Goal: Navigation & Orientation: Go to known website

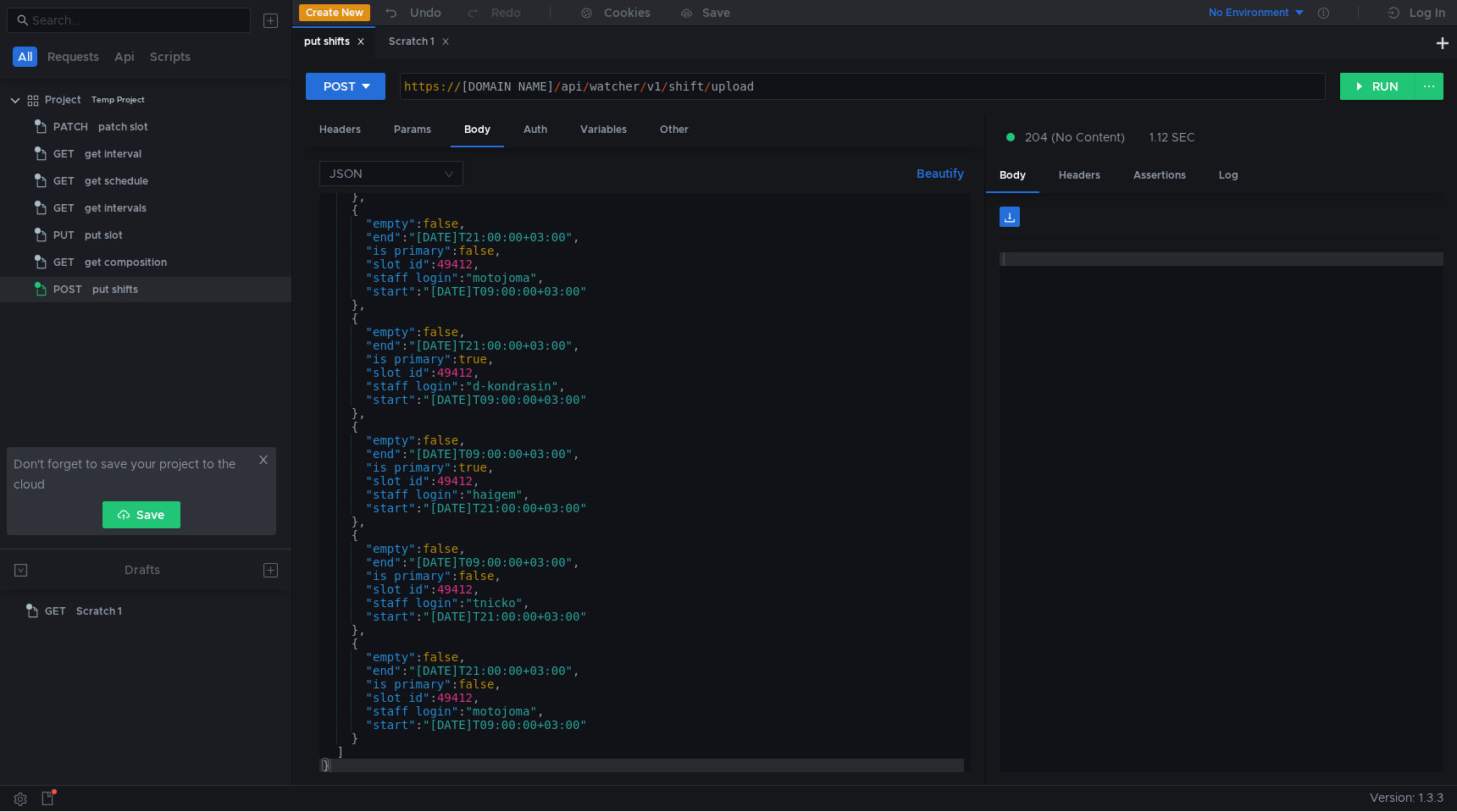
scroll to position [12079, 0]
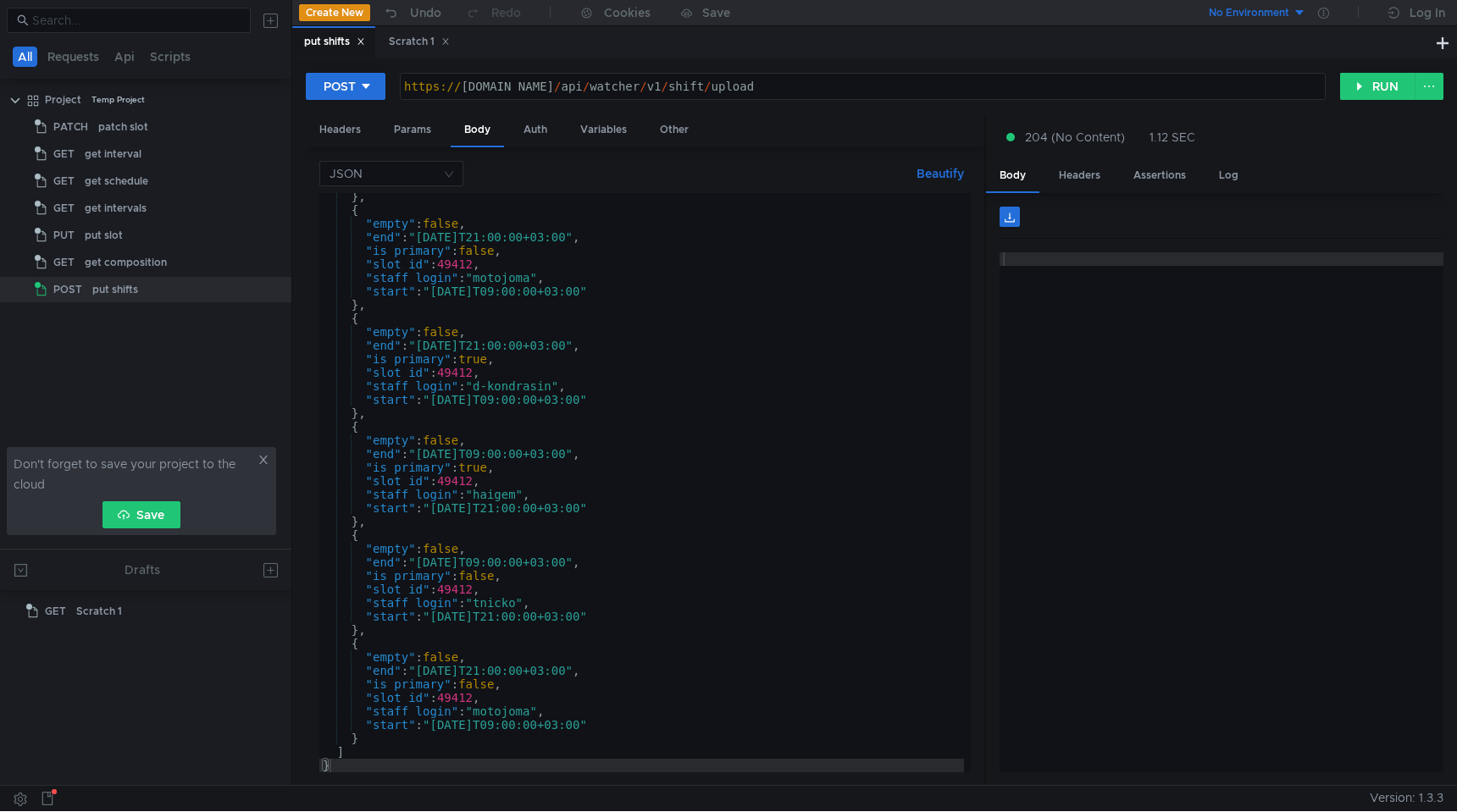
scroll to position [12079, 0]
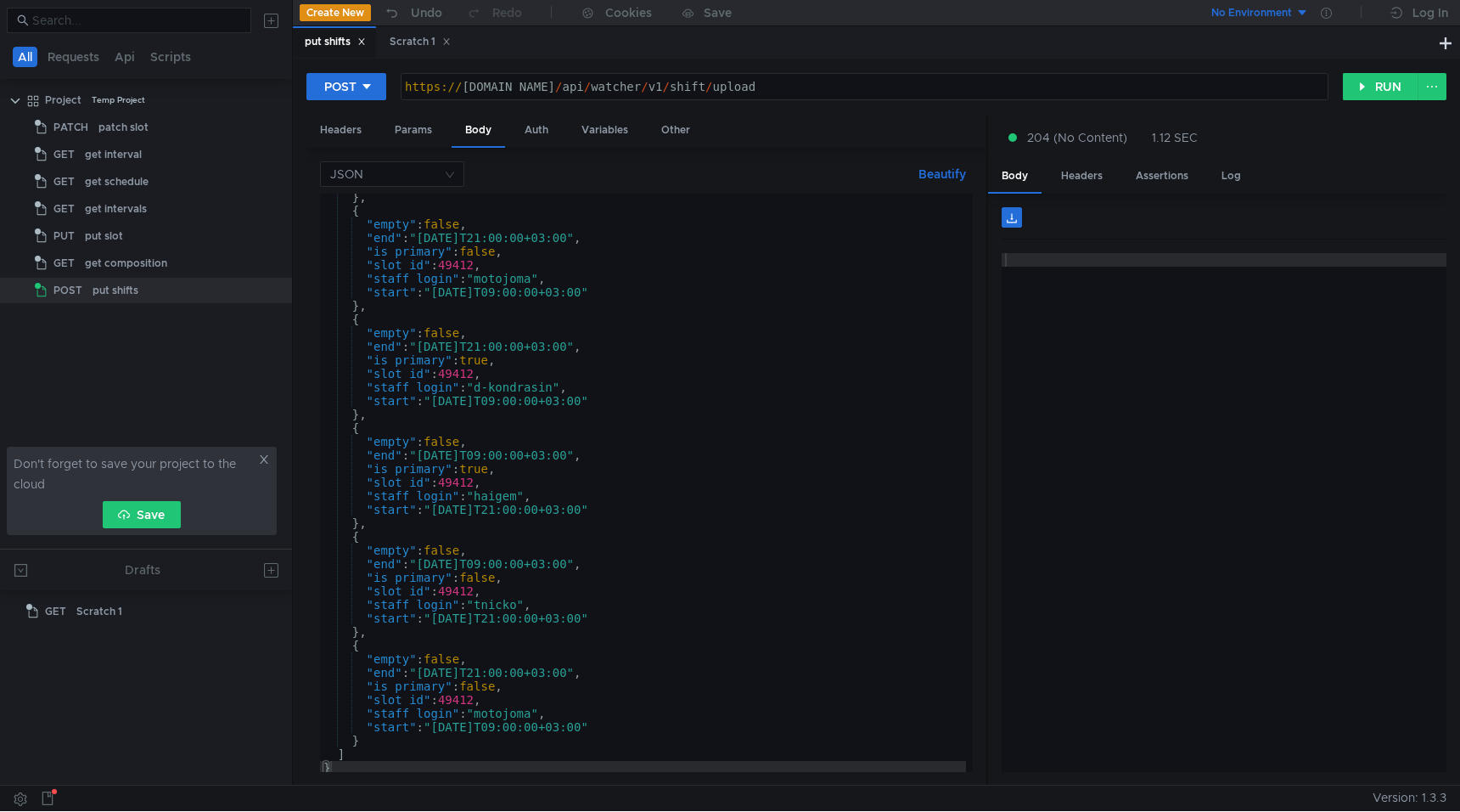
scroll to position [12106, 0]
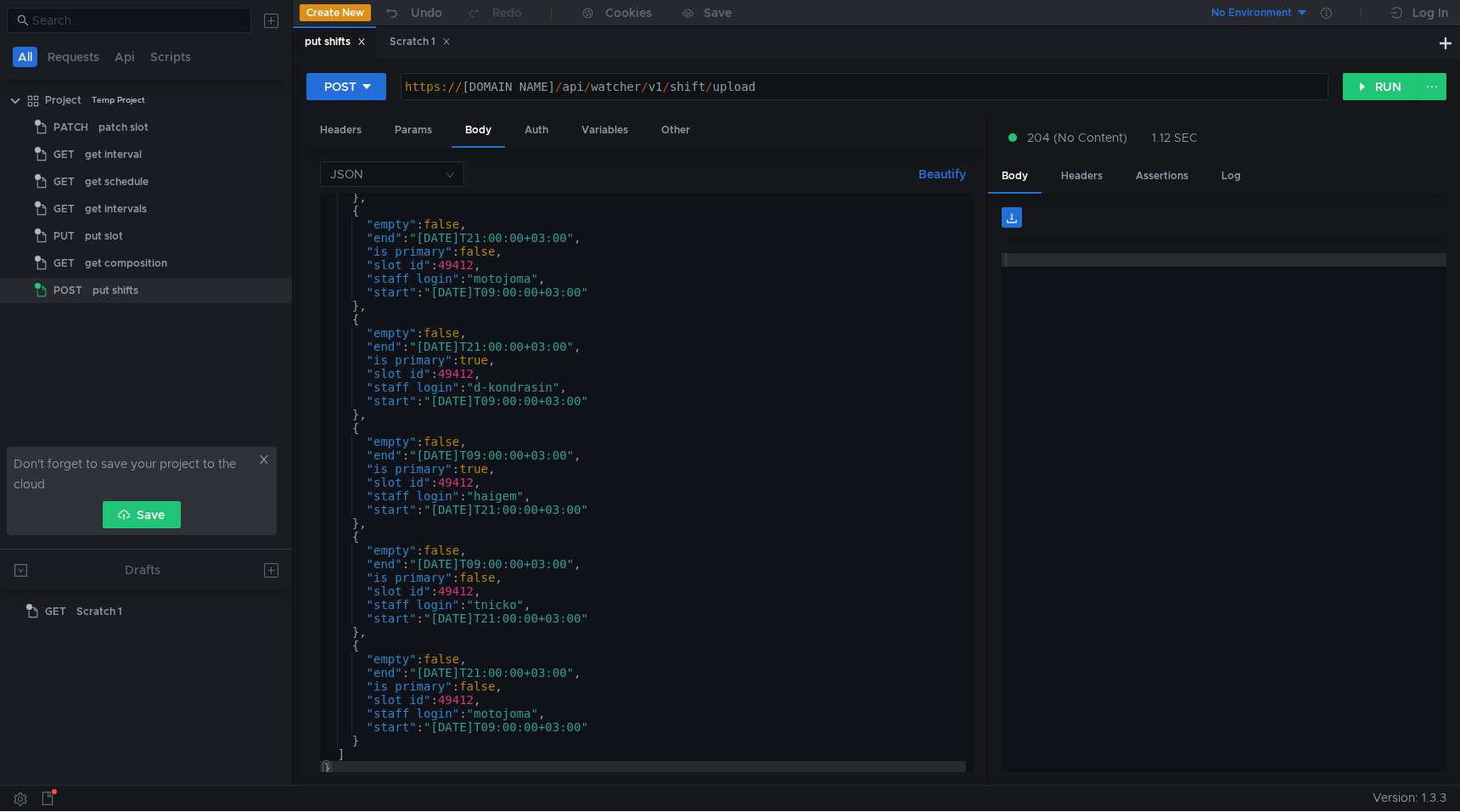
scroll to position [12106, 0]
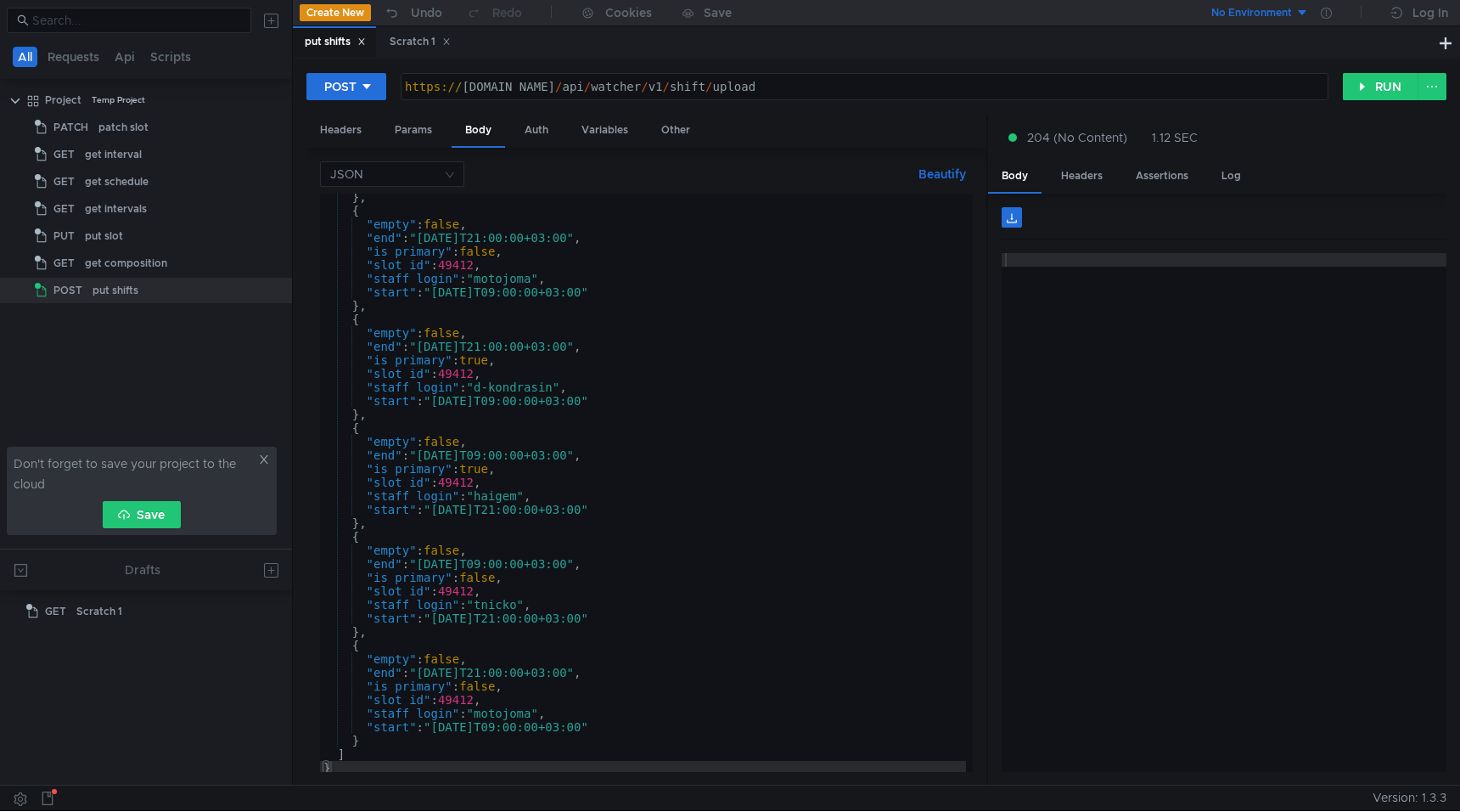
scroll to position [12106, 0]
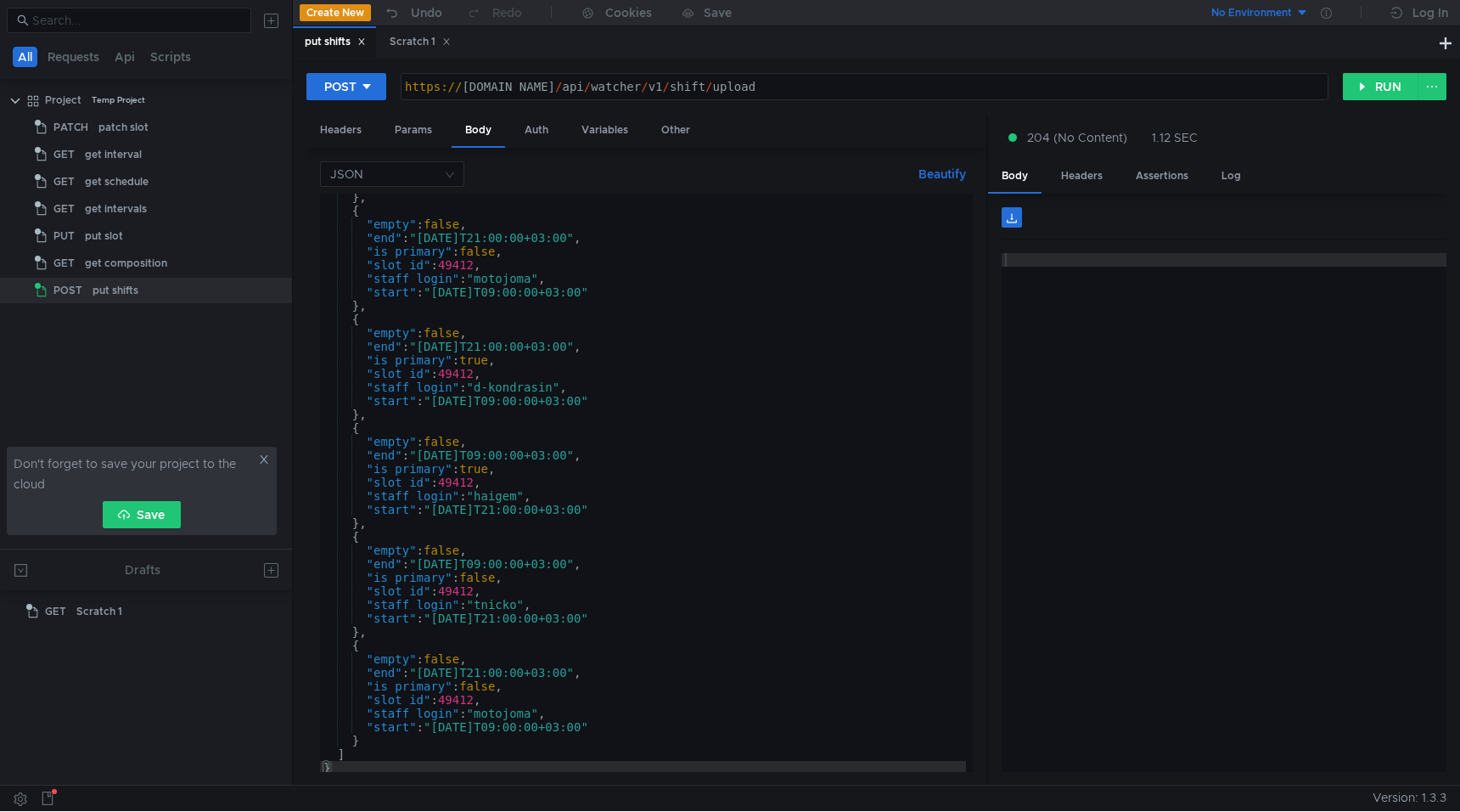
scroll to position [12106, 0]
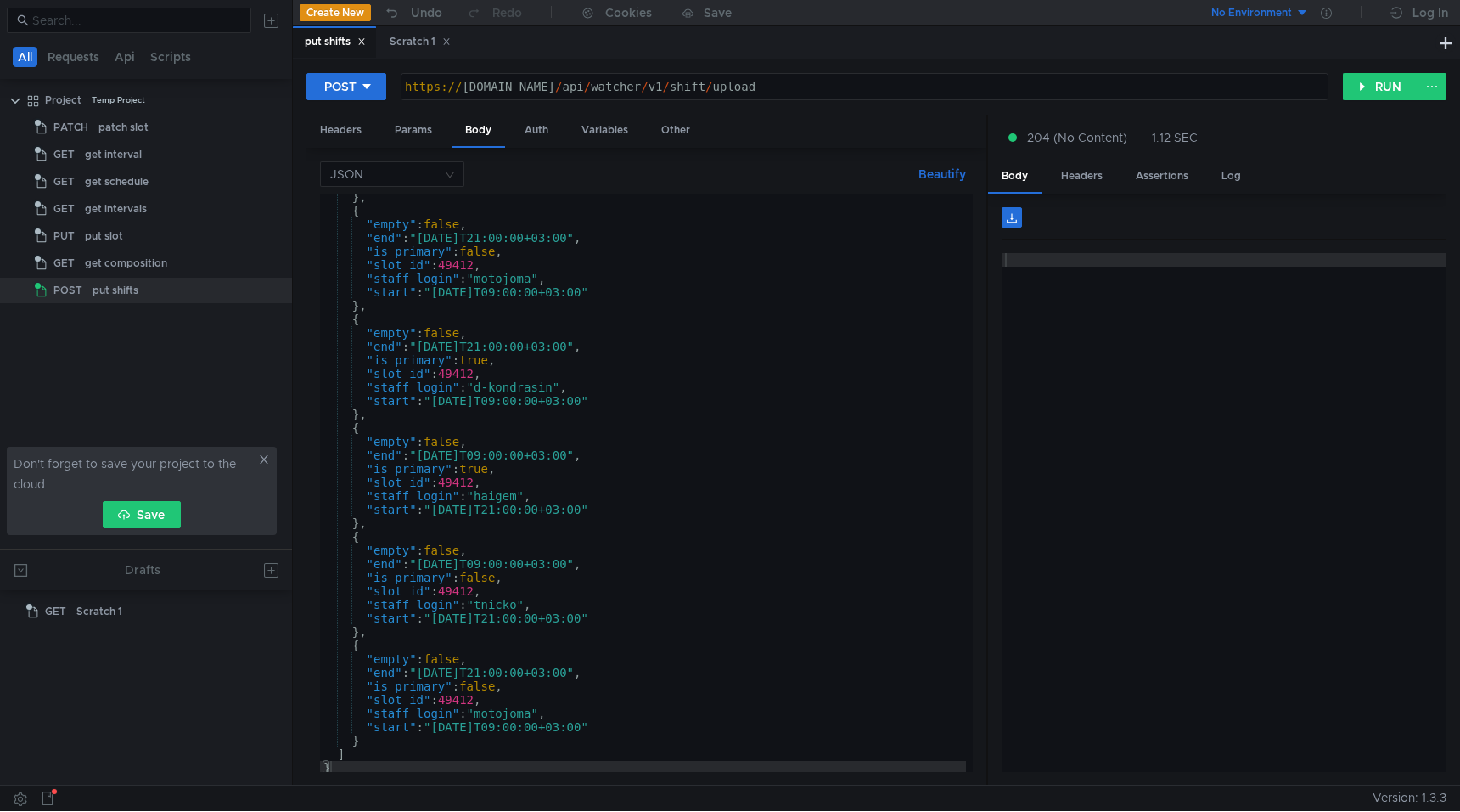
scroll to position [12106, 0]
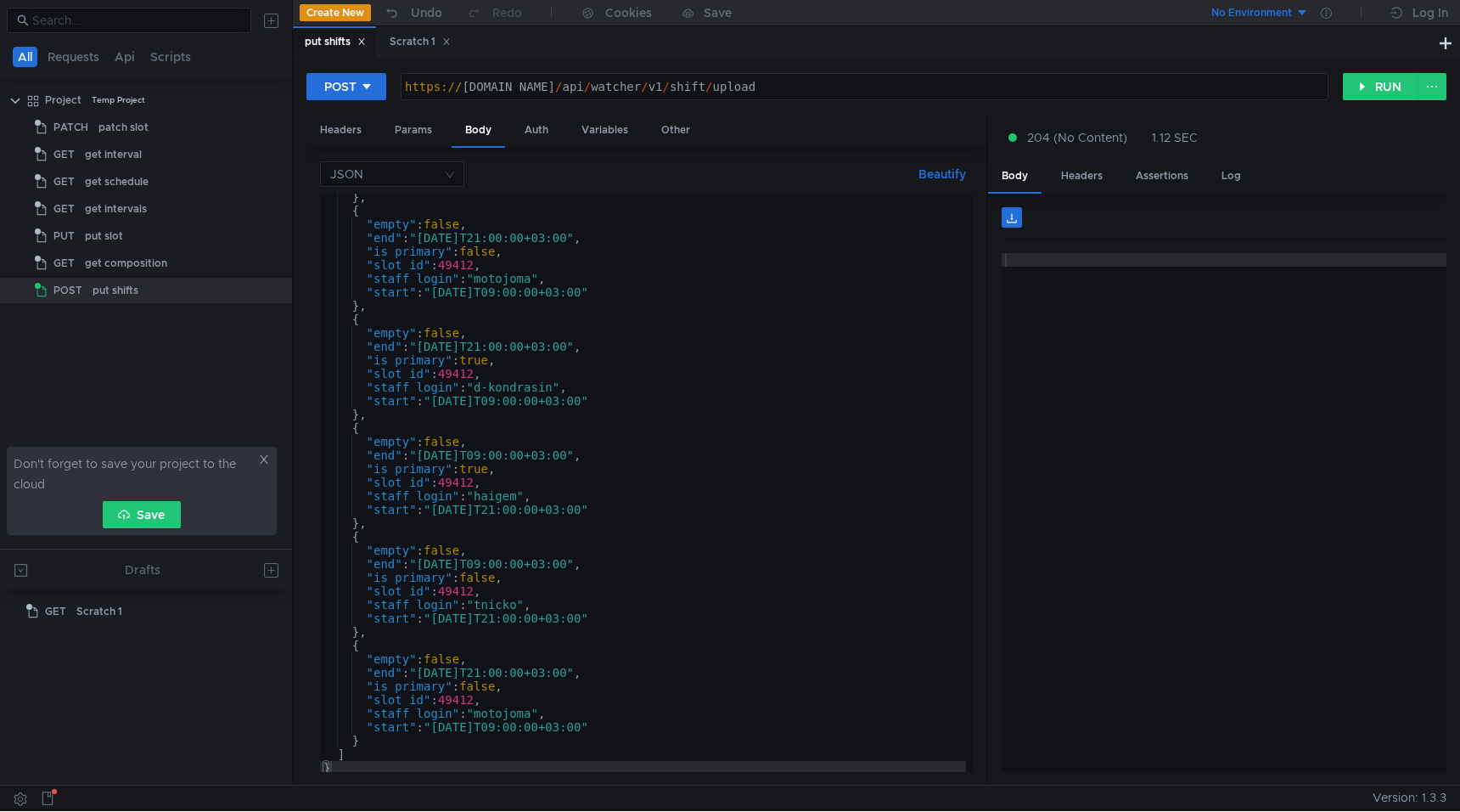
scroll to position [12106, 0]
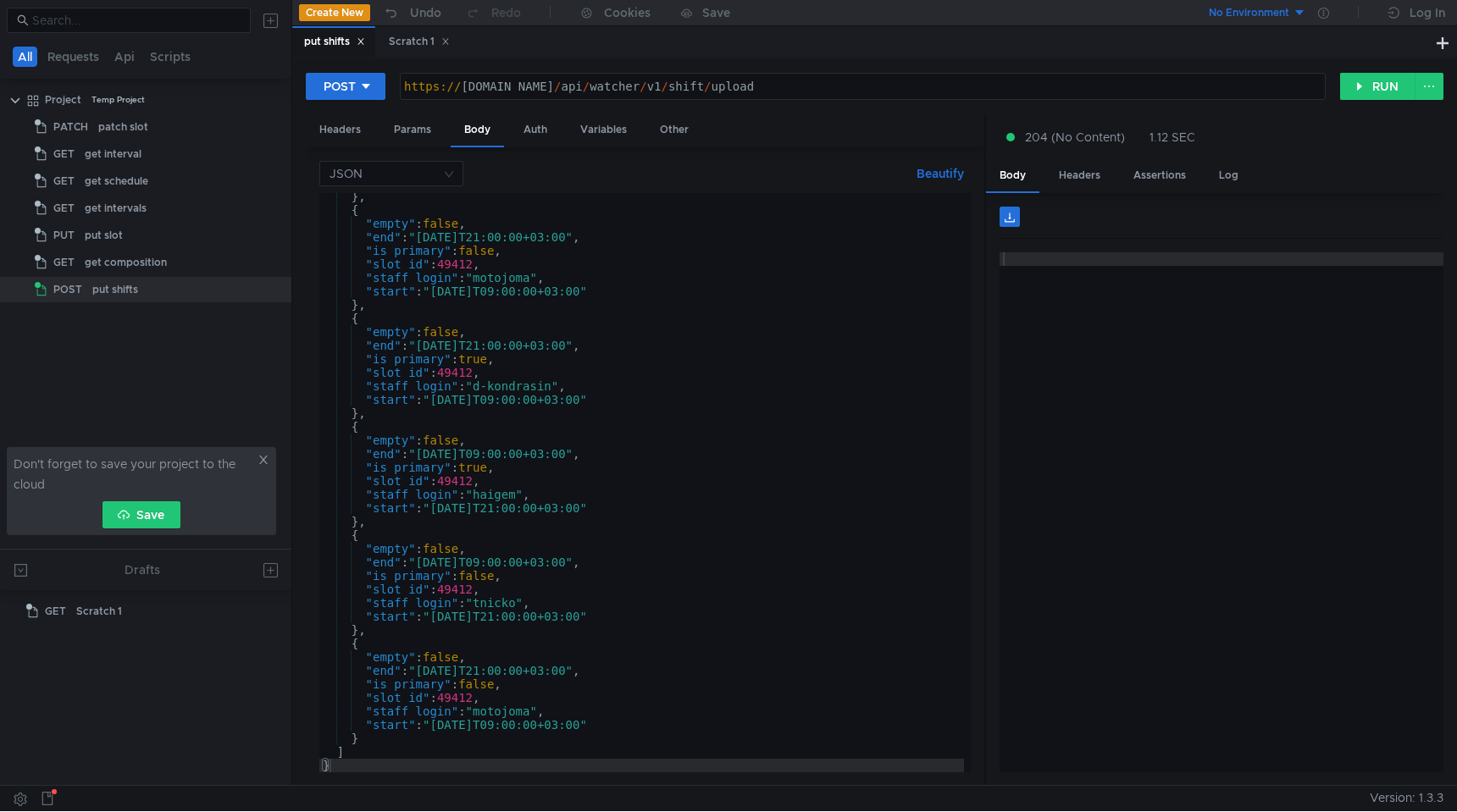
scroll to position [12079, 0]
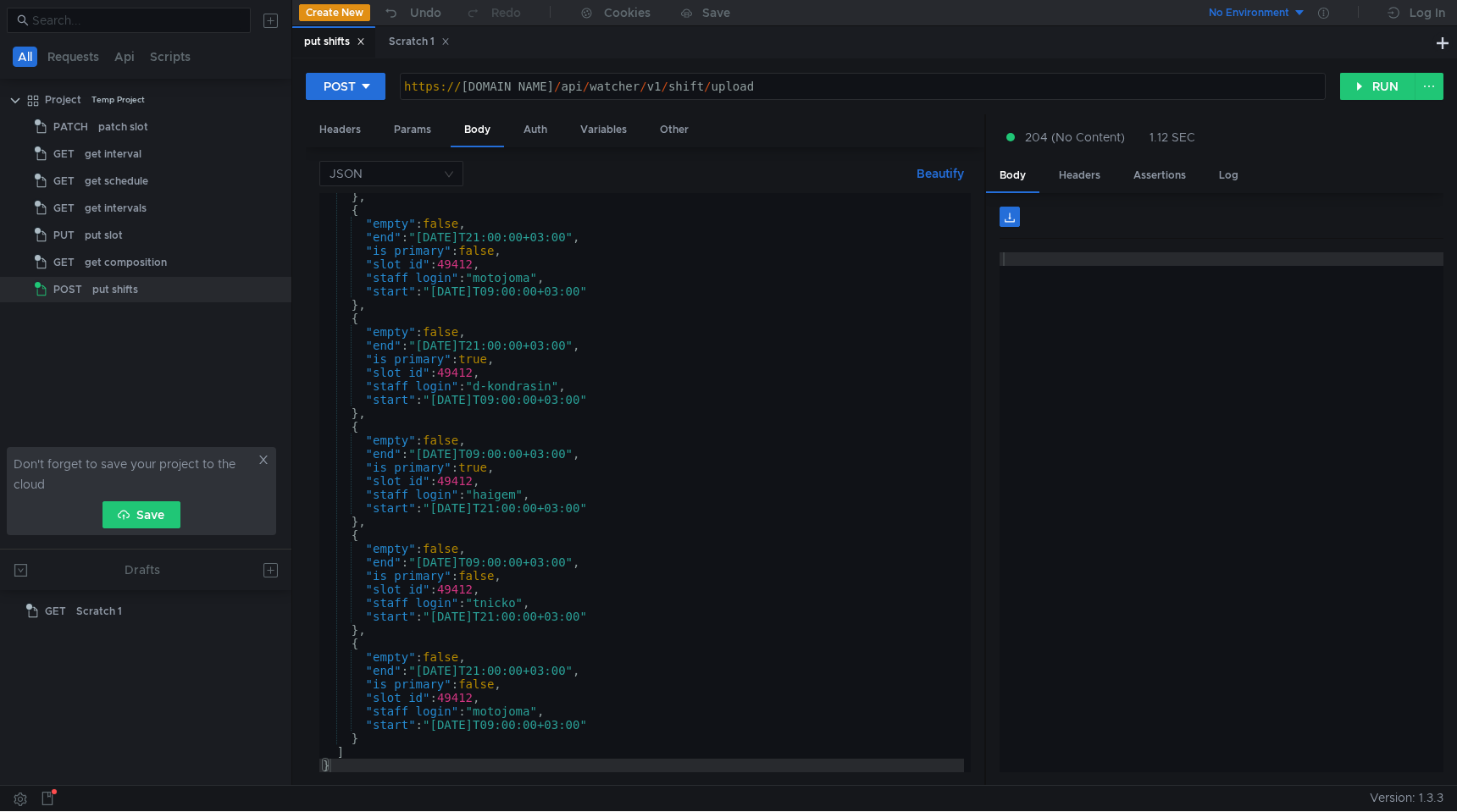
scroll to position [12079, 0]
